Goal: Information Seeking & Learning: Learn about a topic

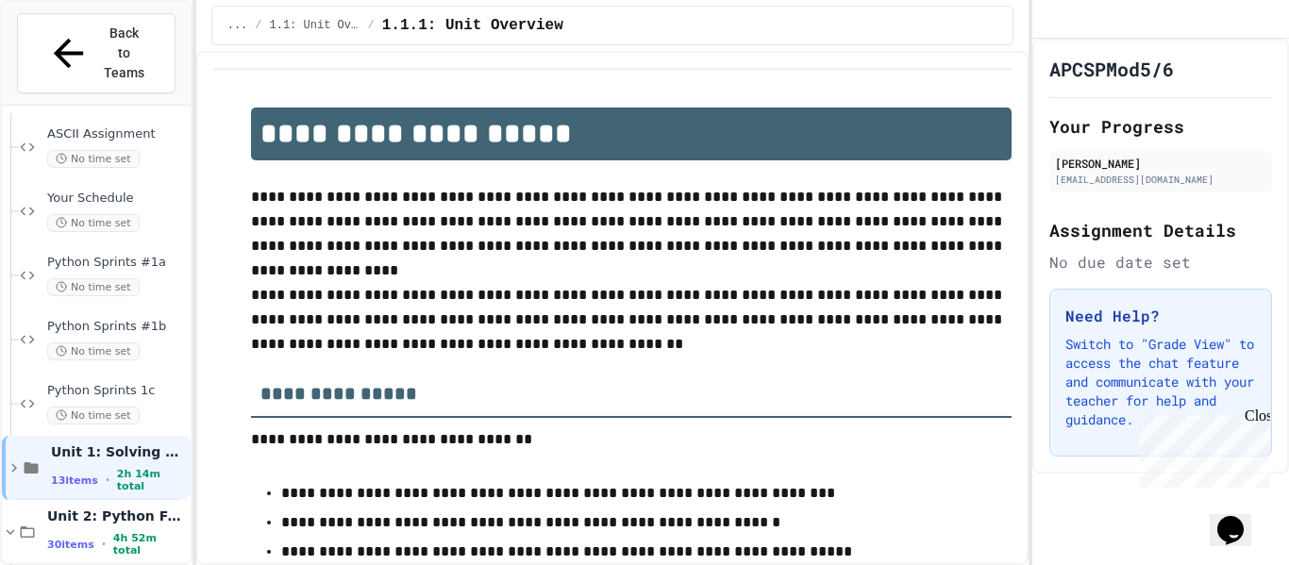
scroll to position [358, 0]
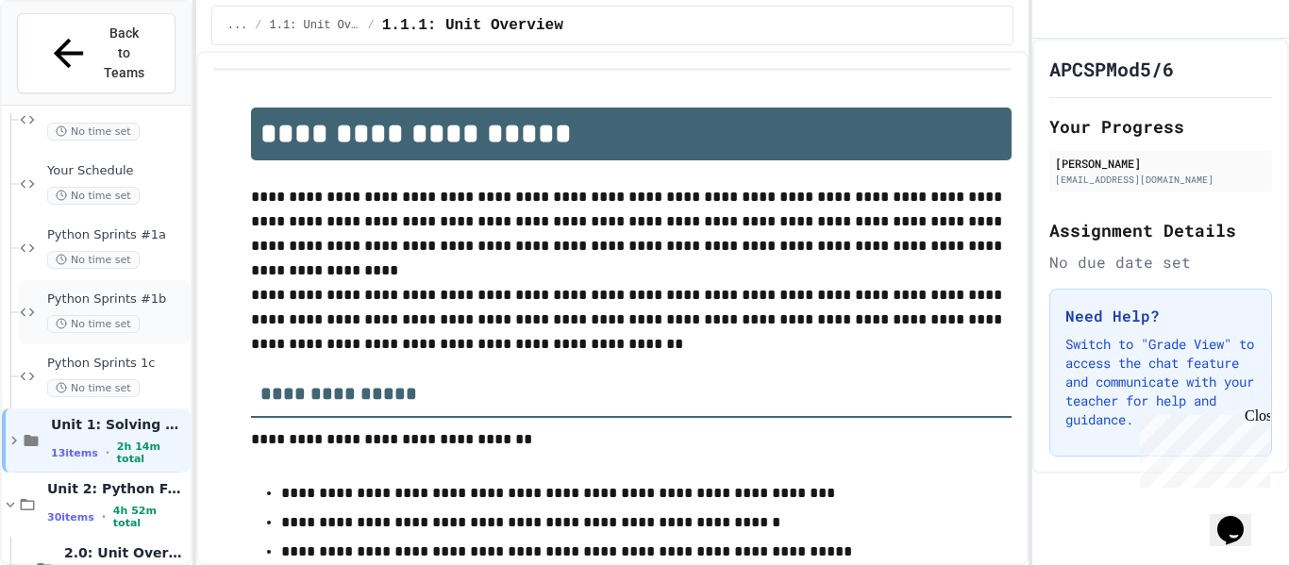
click at [161, 315] on div "No time set" at bounding box center [117, 324] width 140 height 18
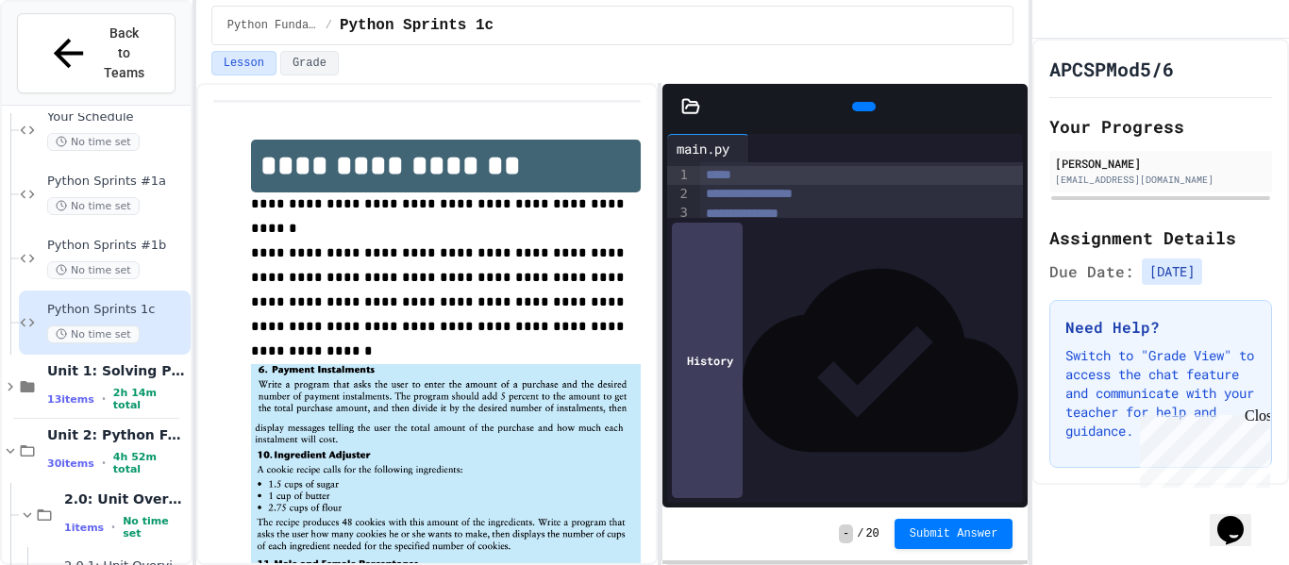
scroll to position [441, 0]
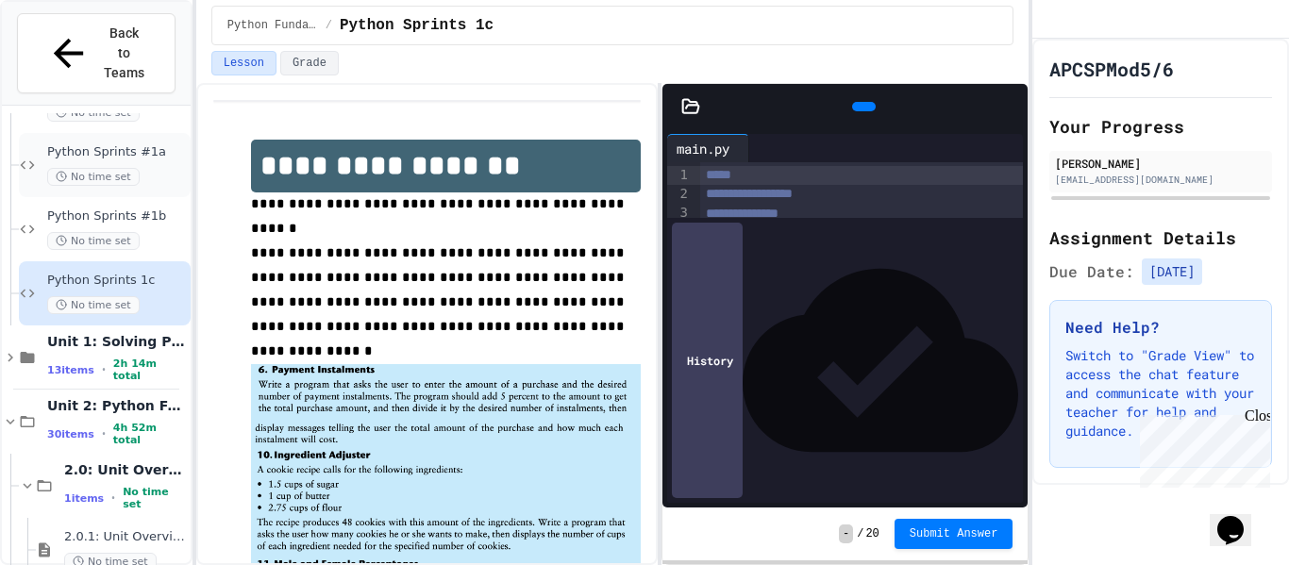
click at [143, 144] on span "Python Sprints #1a" at bounding box center [117, 152] width 140 height 16
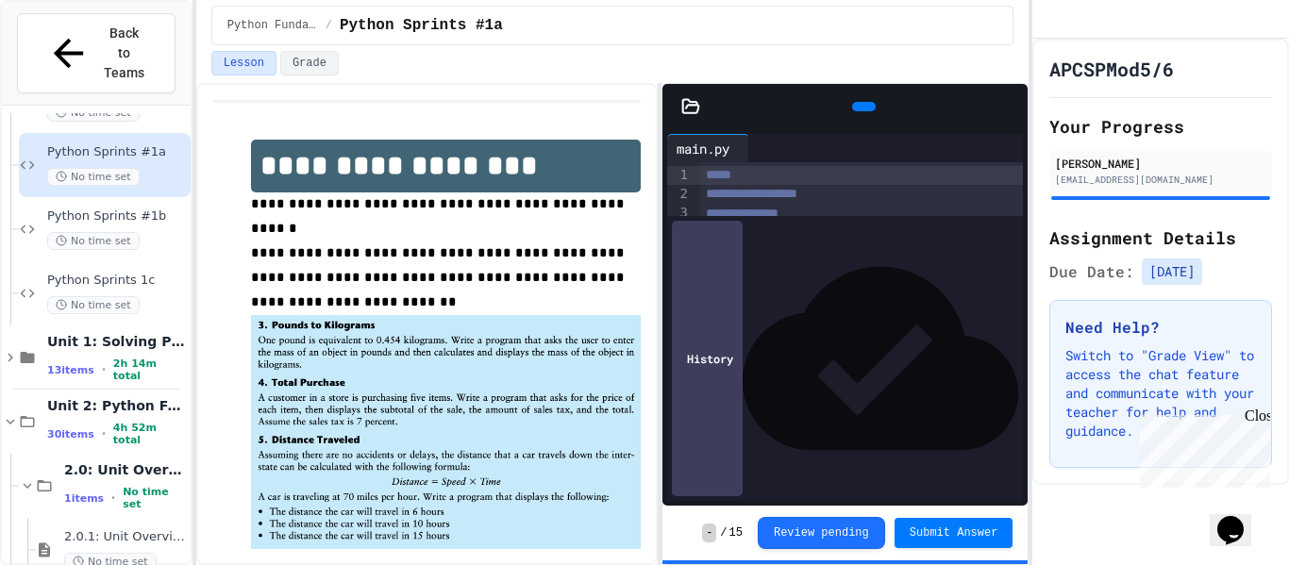
click at [981, 544] on button "Submit Answer" at bounding box center [953, 533] width 119 height 30
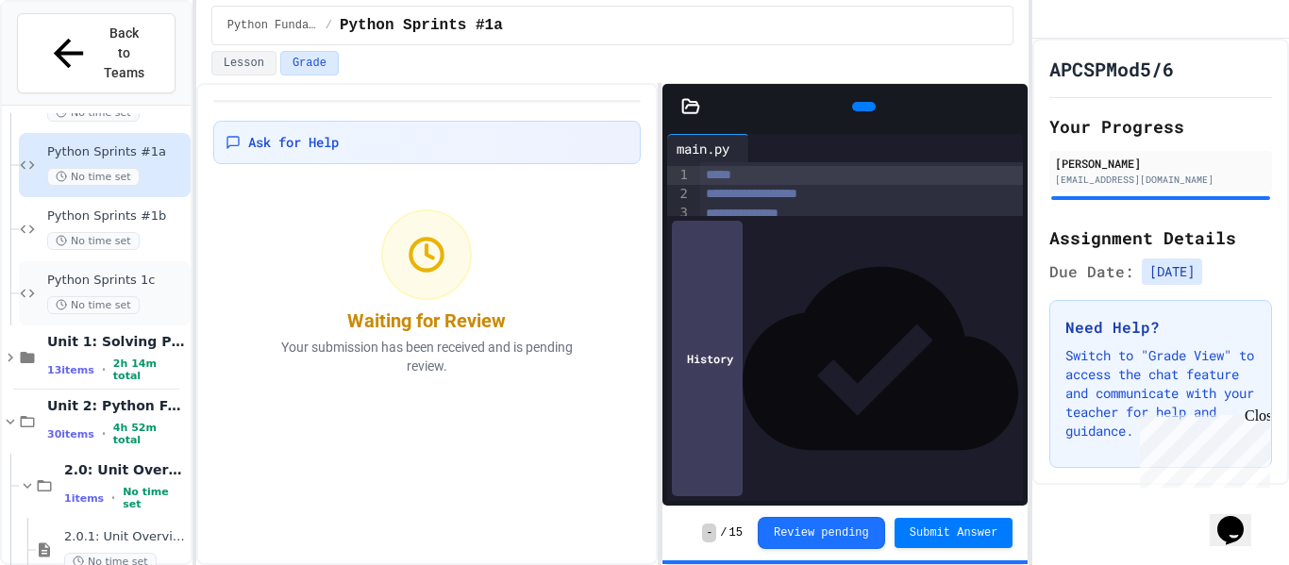
click at [173, 296] on div "No time set" at bounding box center [117, 305] width 140 height 18
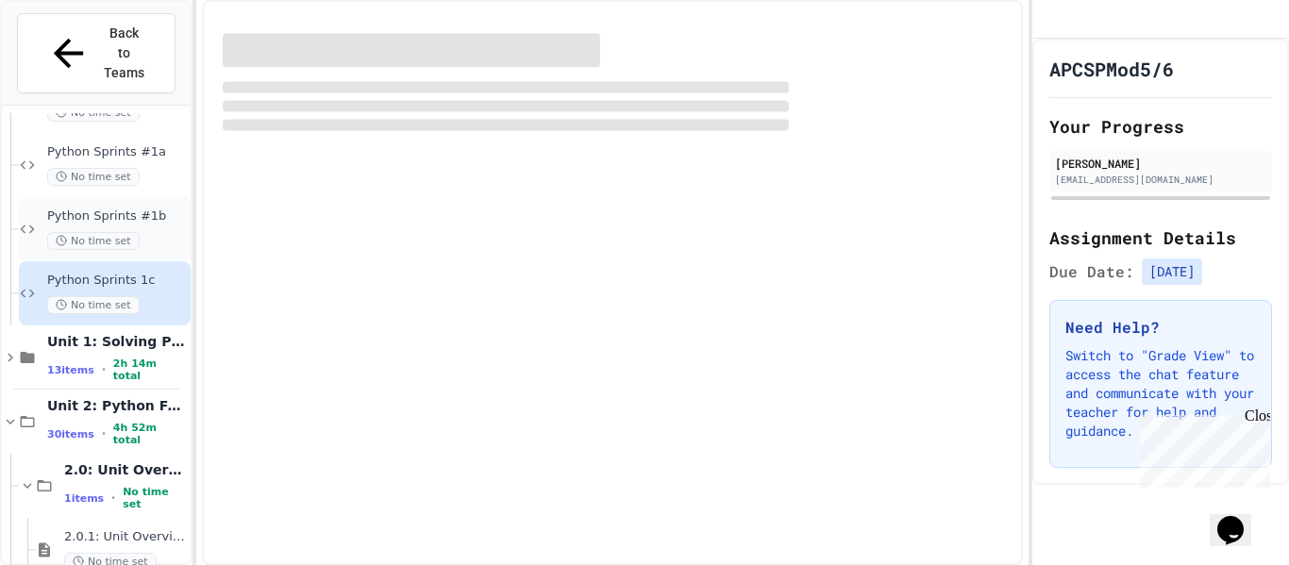
click at [142, 232] on div "No time set" at bounding box center [117, 241] width 140 height 18
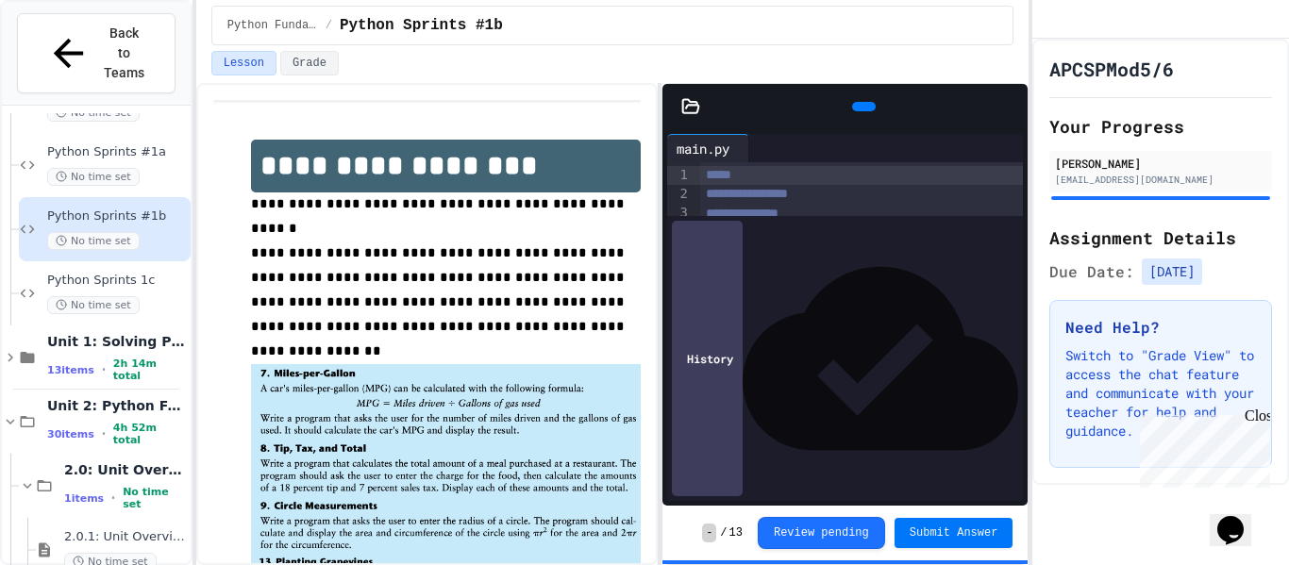
click at [990, 541] on button "Submit Answer" at bounding box center [953, 533] width 119 height 30
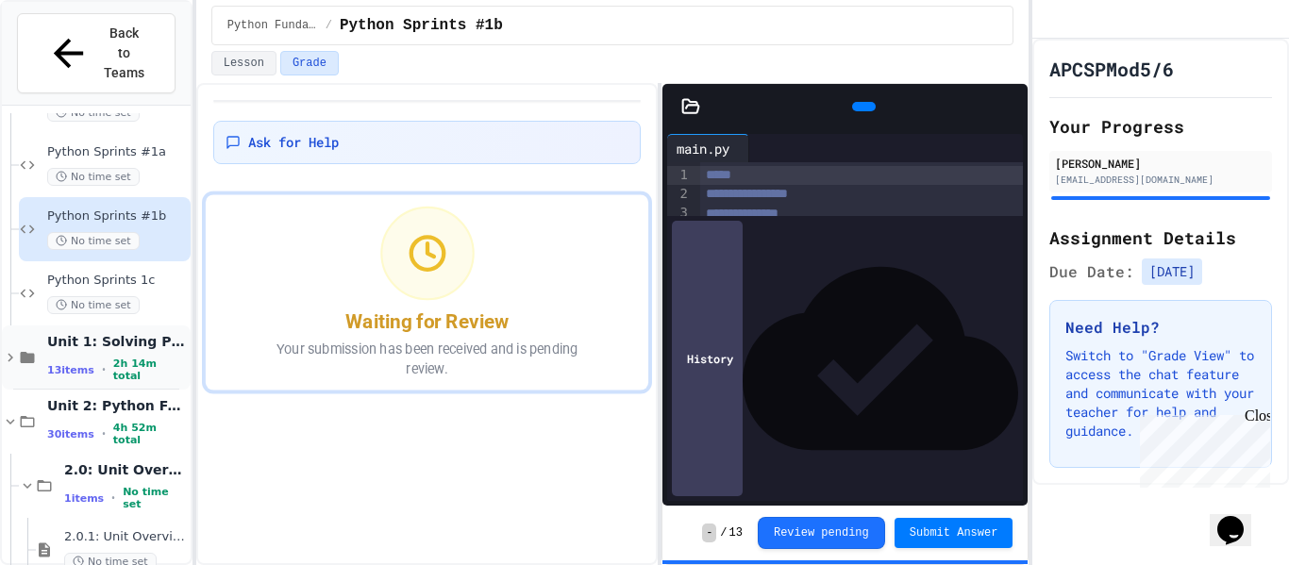
click at [122, 325] on div "Unit 1: Solving Problems in Computer Science 13 items • 2h 14m total" at bounding box center [96, 357] width 189 height 64
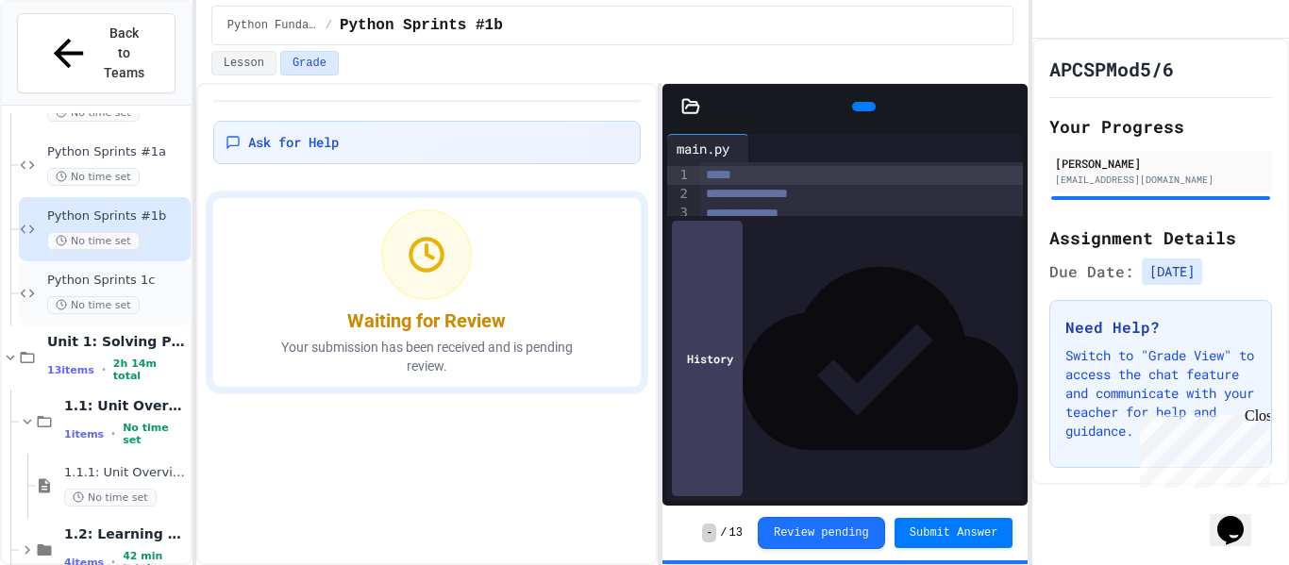
click at [160, 296] on div "No time set" at bounding box center [117, 305] width 140 height 18
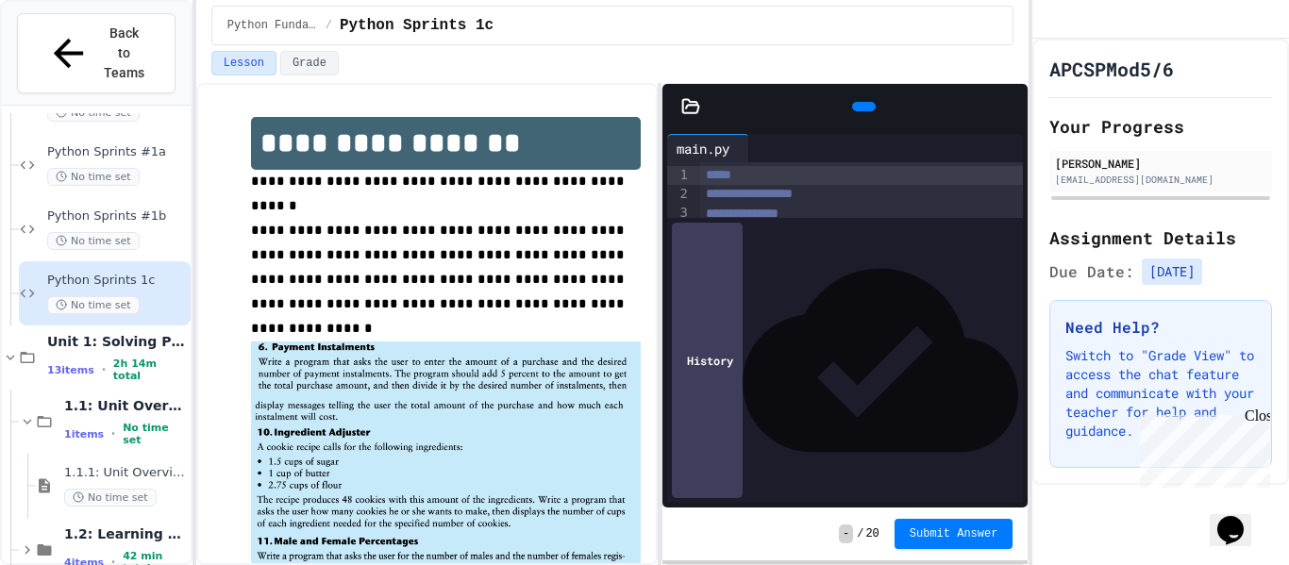
scroll to position [26, 0]
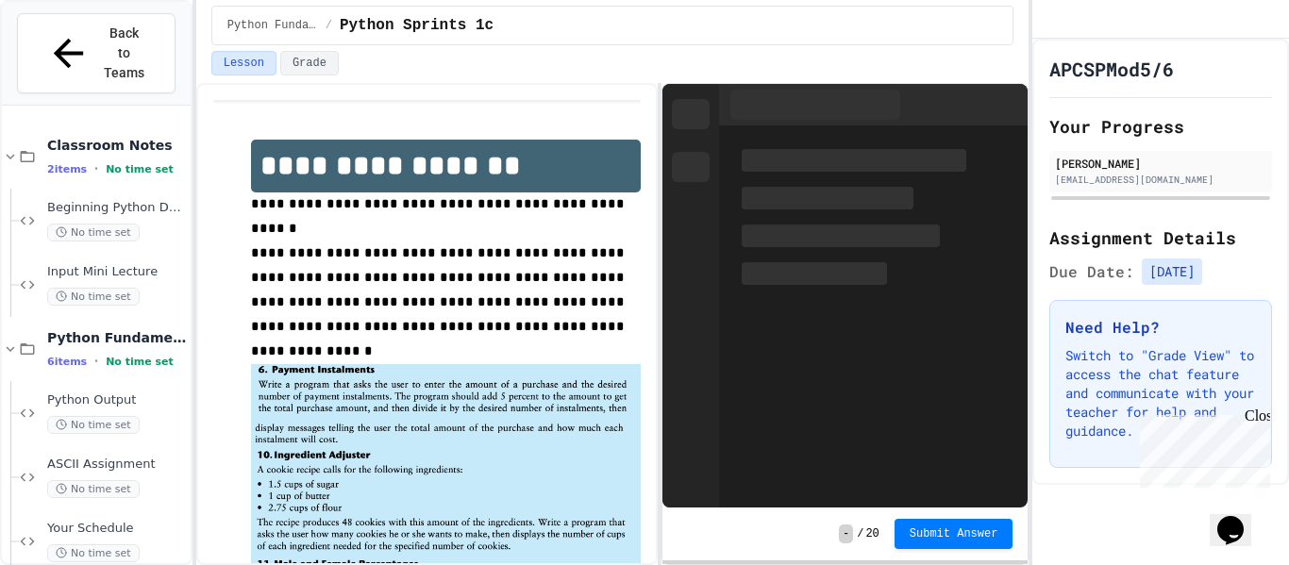
click at [676, 333] on div at bounding box center [690, 296] width 57 height 424
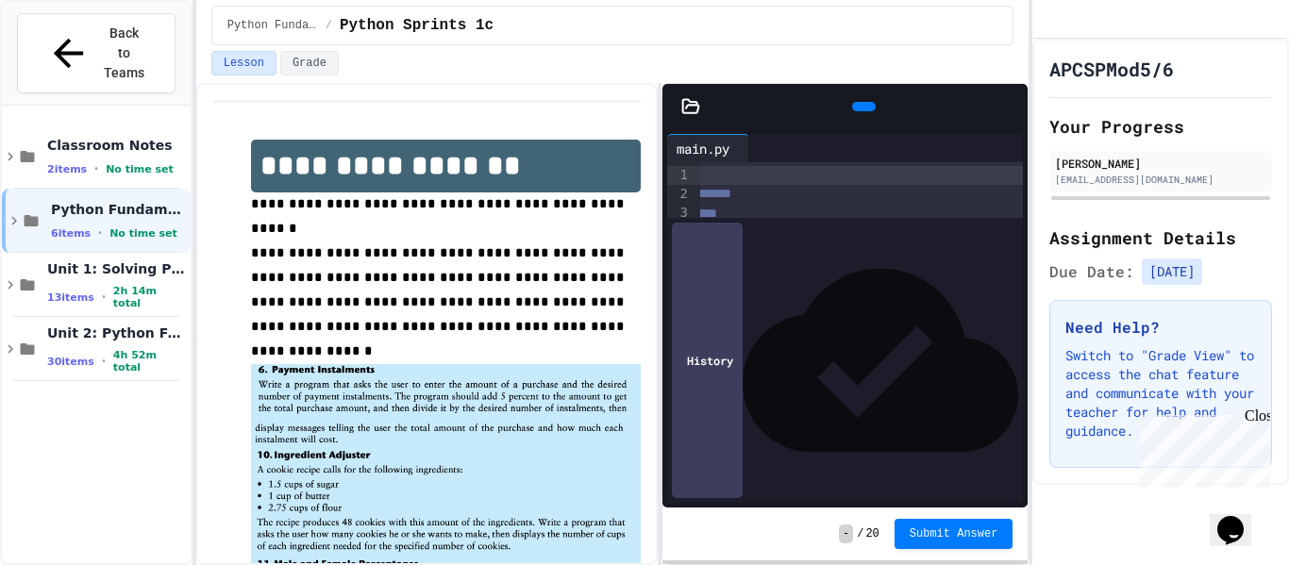
scroll to position [6, 0]
click at [142, 336] on div "Unit 2: Python Fundamentals 30 items • 4h 52m total" at bounding box center [96, 349] width 189 height 64
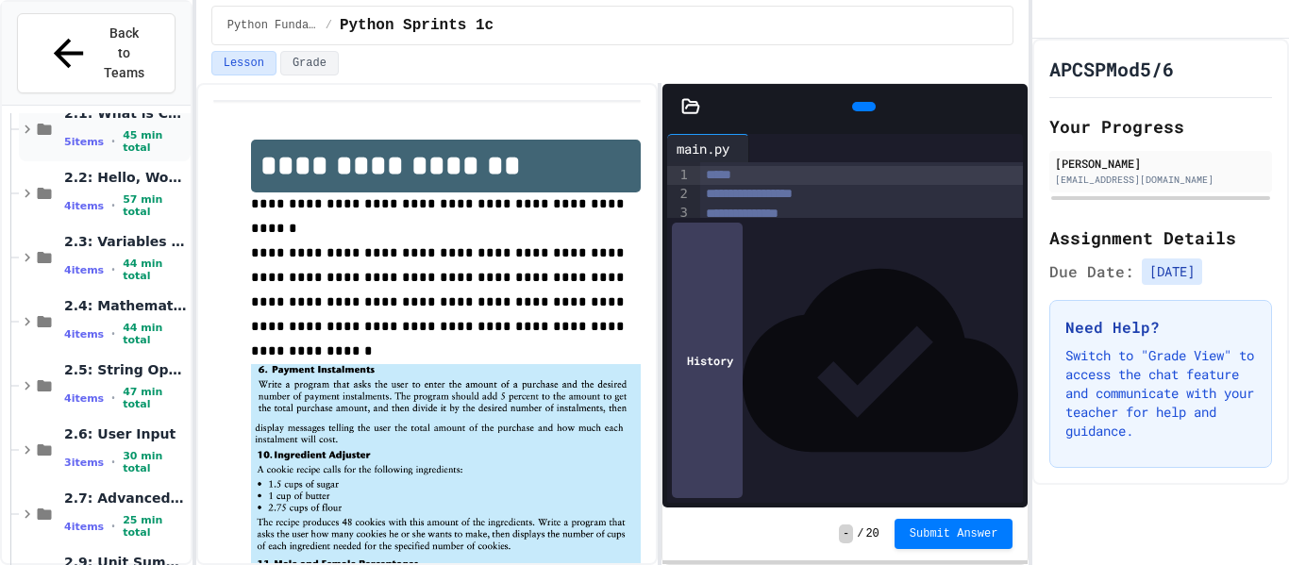
scroll to position [349, 0]
click at [101, 417] on div "2.6: User Input 3 items • 30 min total" at bounding box center [105, 449] width 172 height 64
click at [143, 449] on span "30 min total" at bounding box center [155, 461] width 64 height 25
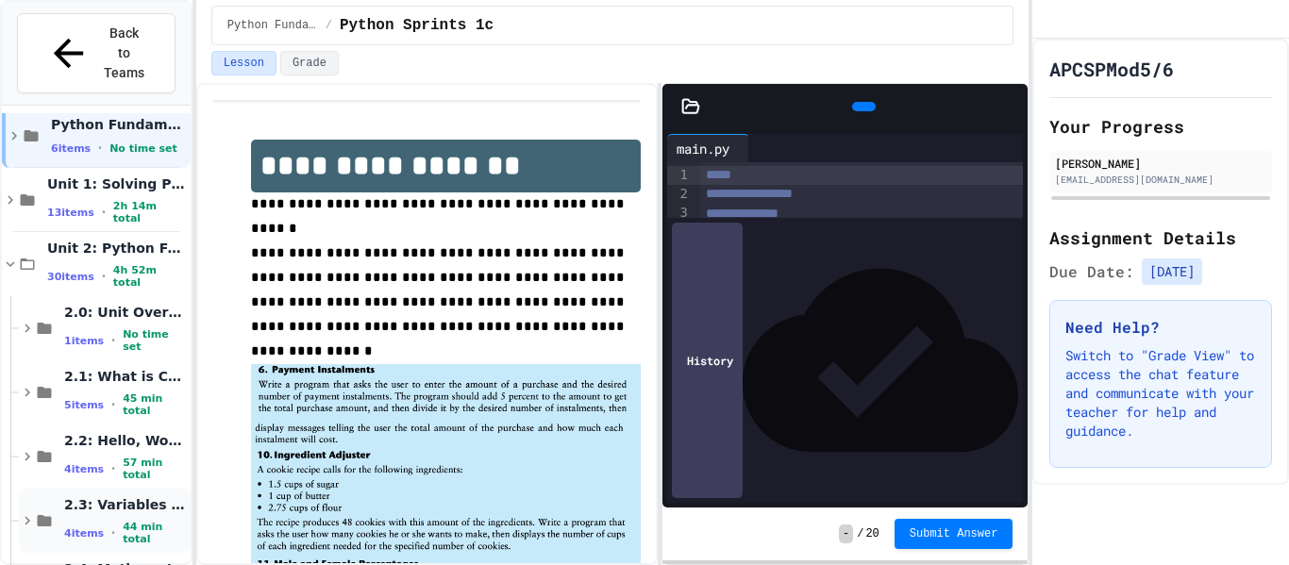
scroll to position [80, 0]
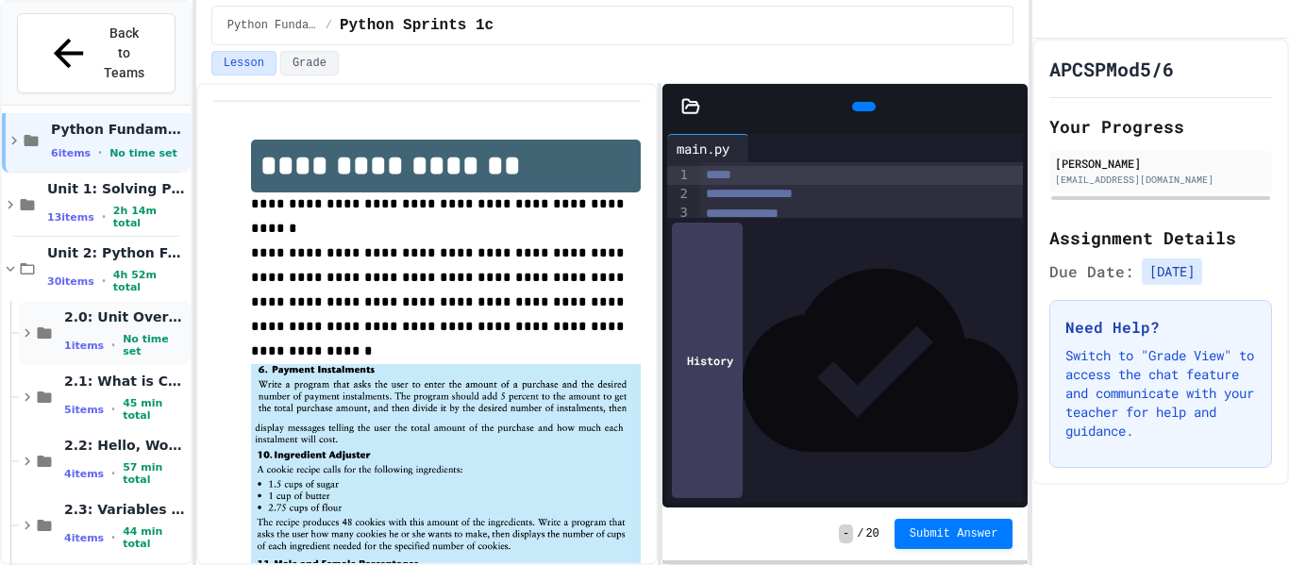
click at [115, 309] on span "2.0: Unit Overview" at bounding box center [125, 317] width 123 height 17
click at [114, 400] on span "No time set" at bounding box center [110, 409] width 92 height 18
